Goal: Task Accomplishment & Management: Manage account settings

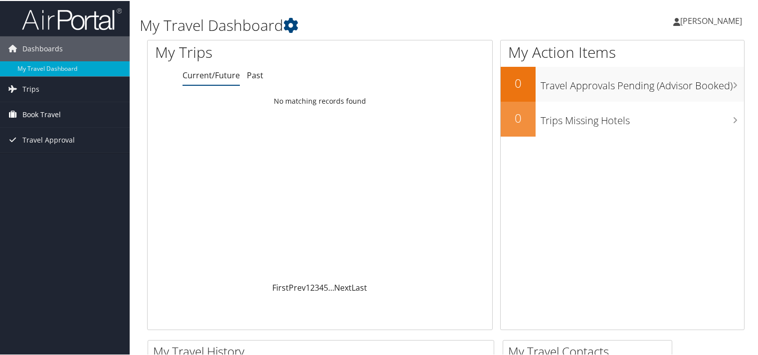
click at [28, 112] on span "Book Travel" at bounding box center [41, 113] width 38 height 25
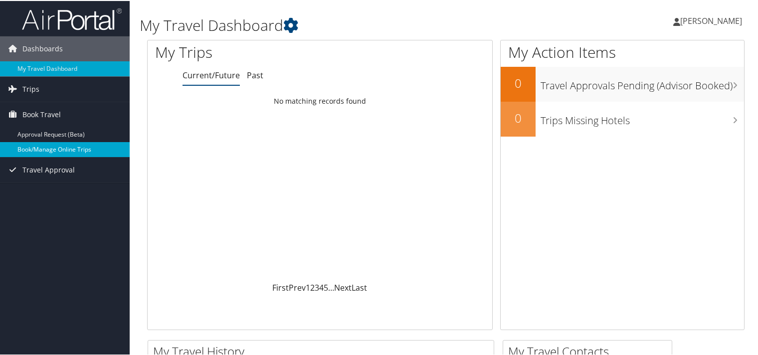
click at [52, 149] on link "Book/Manage Online Trips" at bounding box center [65, 148] width 130 height 15
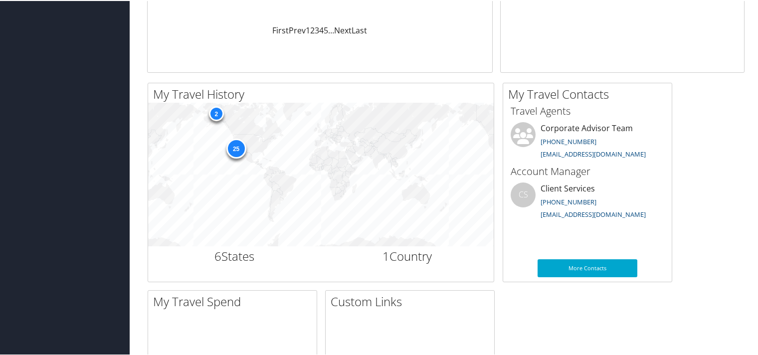
scroll to position [266, 0]
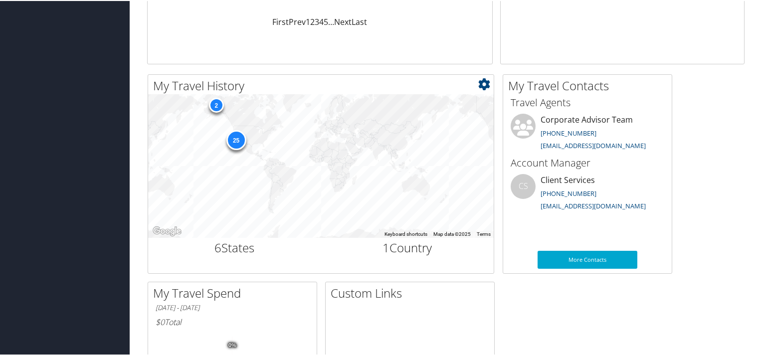
click at [216, 107] on div "2" at bounding box center [216, 104] width 15 height 15
click at [237, 139] on div "25" at bounding box center [236, 139] width 20 height 20
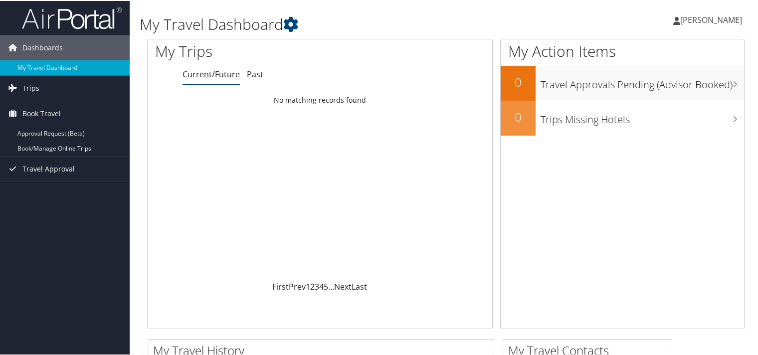
scroll to position [0, 0]
click at [29, 90] on span "Trips" at bounding box center [30, 88] width 17 height 25
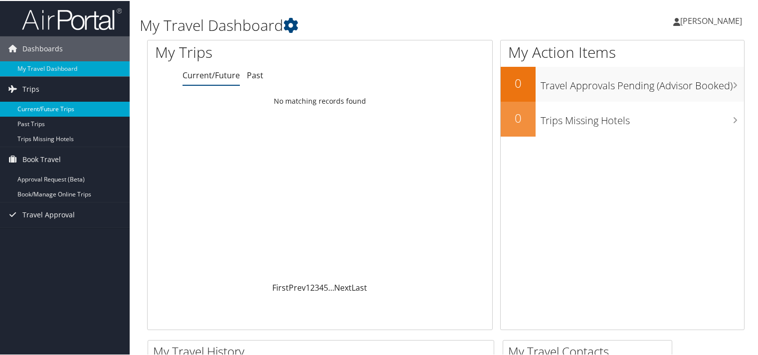
click at [52, 108] on link "Current/Future Trips" at bounding box center [65, 108] width 130 height 15
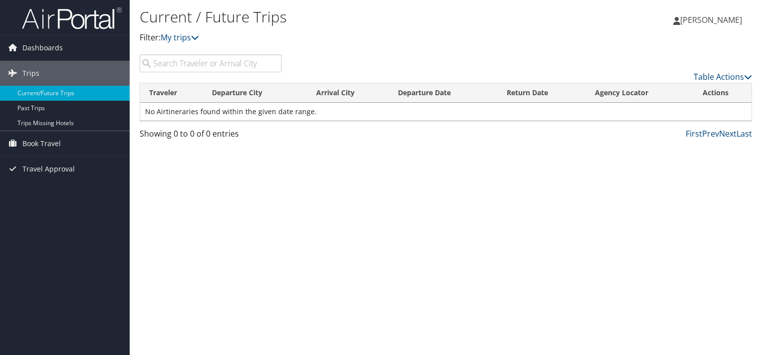
click at [720, 21] on span "[PERSON_NAME]" at bounding box center [712, 19] width 62 height 11
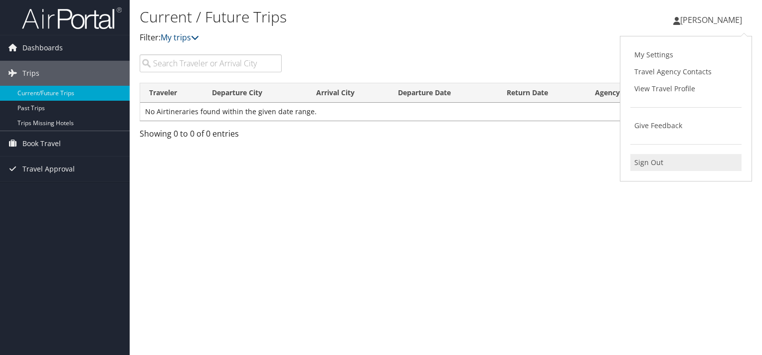
click at [651, 166] on link "Sign Out" at bounding box center [686, 162] width 111 height 17
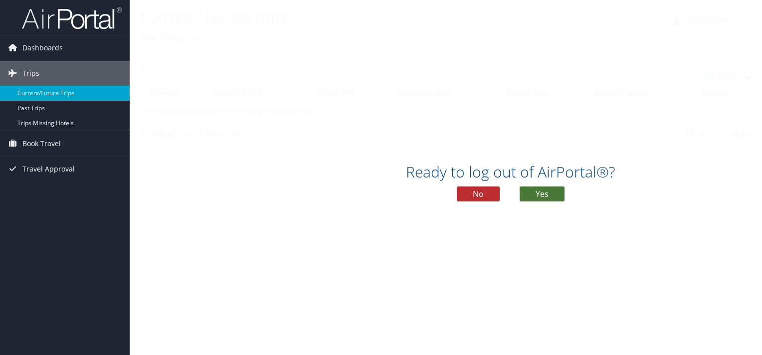
click at [540, 194] on button "Yes" at bounding box center [542, 194] width 45 height 15
